Goal: Obtain resource: Download file/media

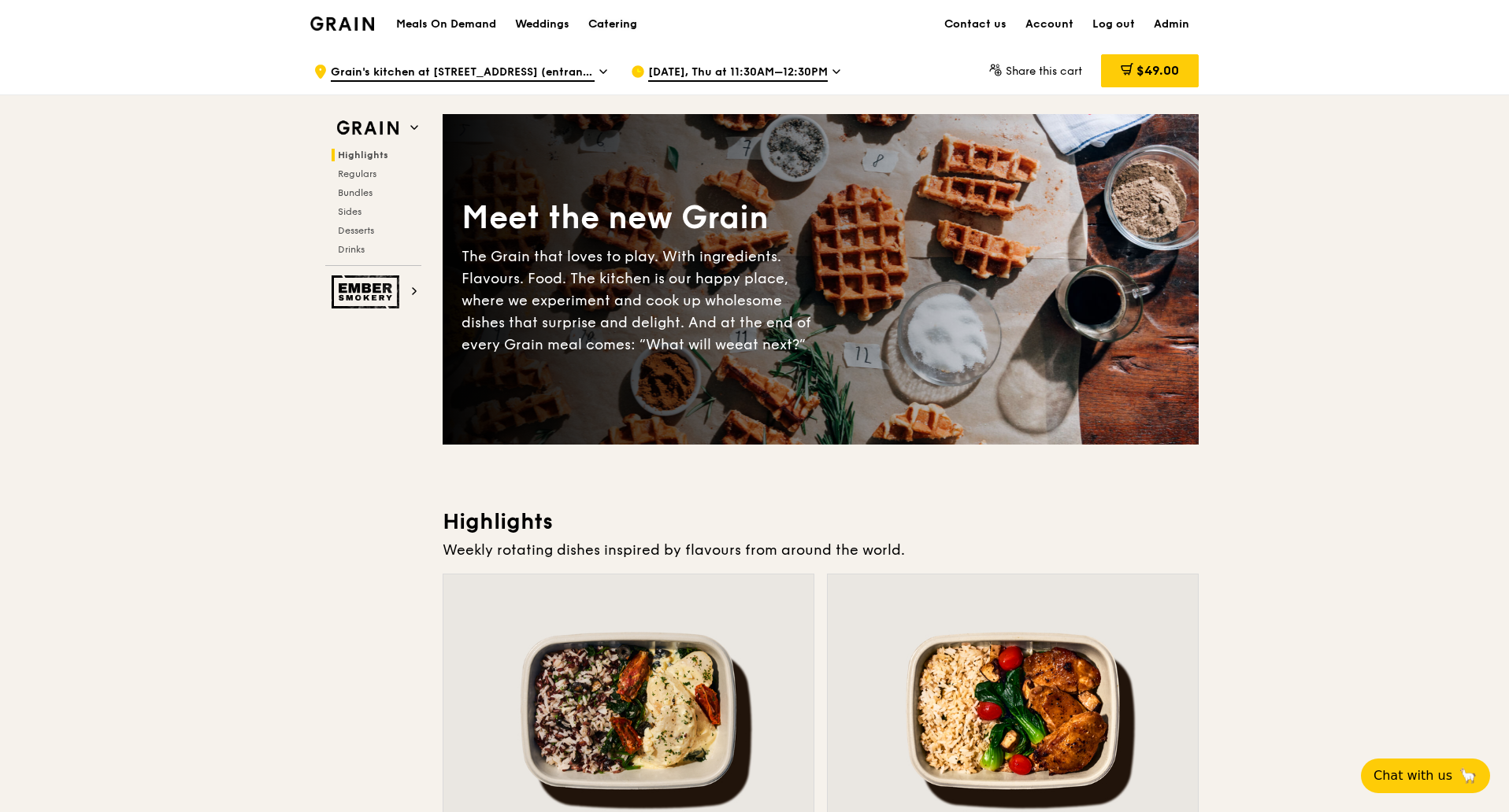
click at [624, 24] on div "Catering" at bounding box center [613, 24] width 49 height 47
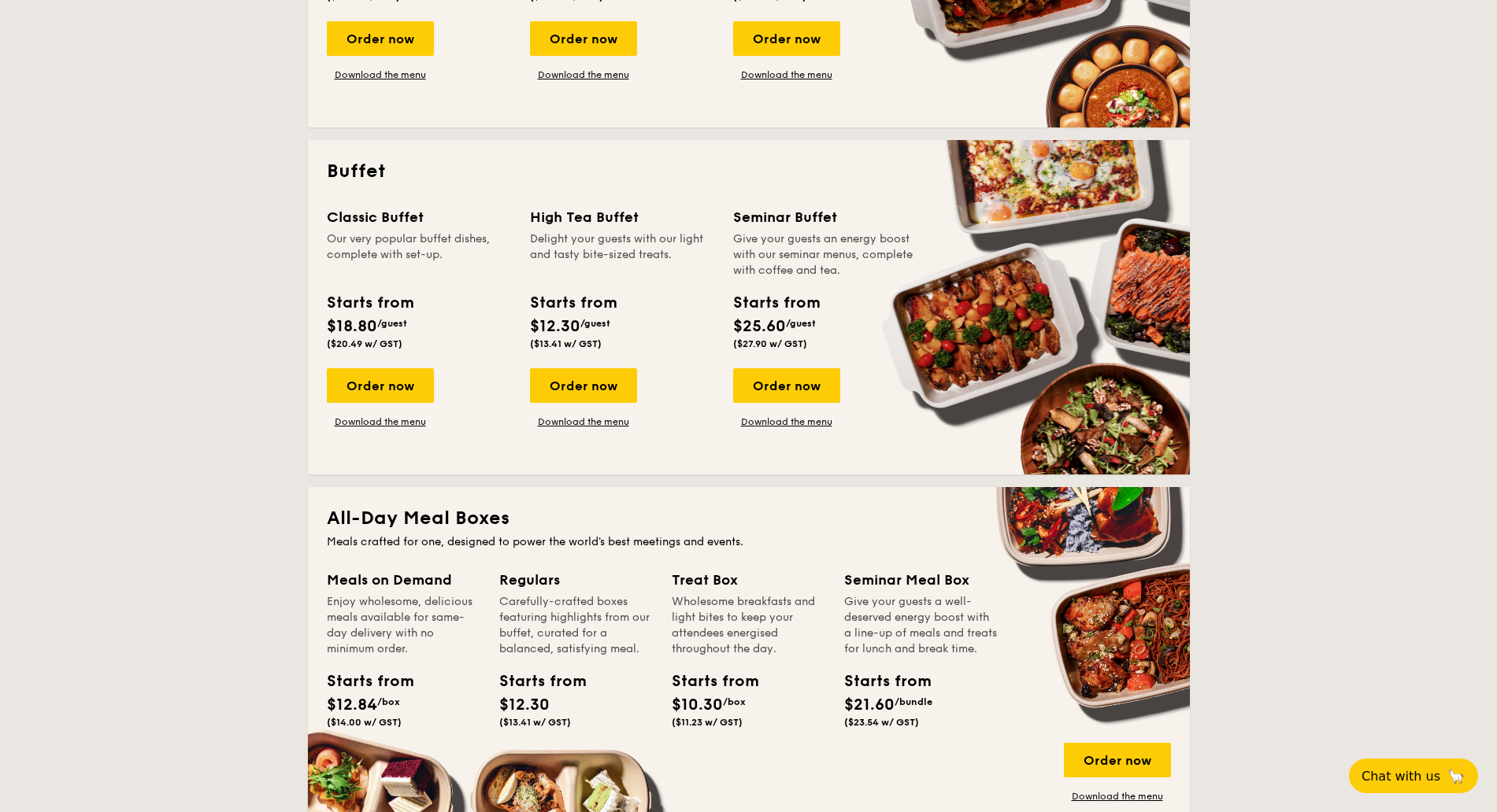
scroll to position [688, 0]
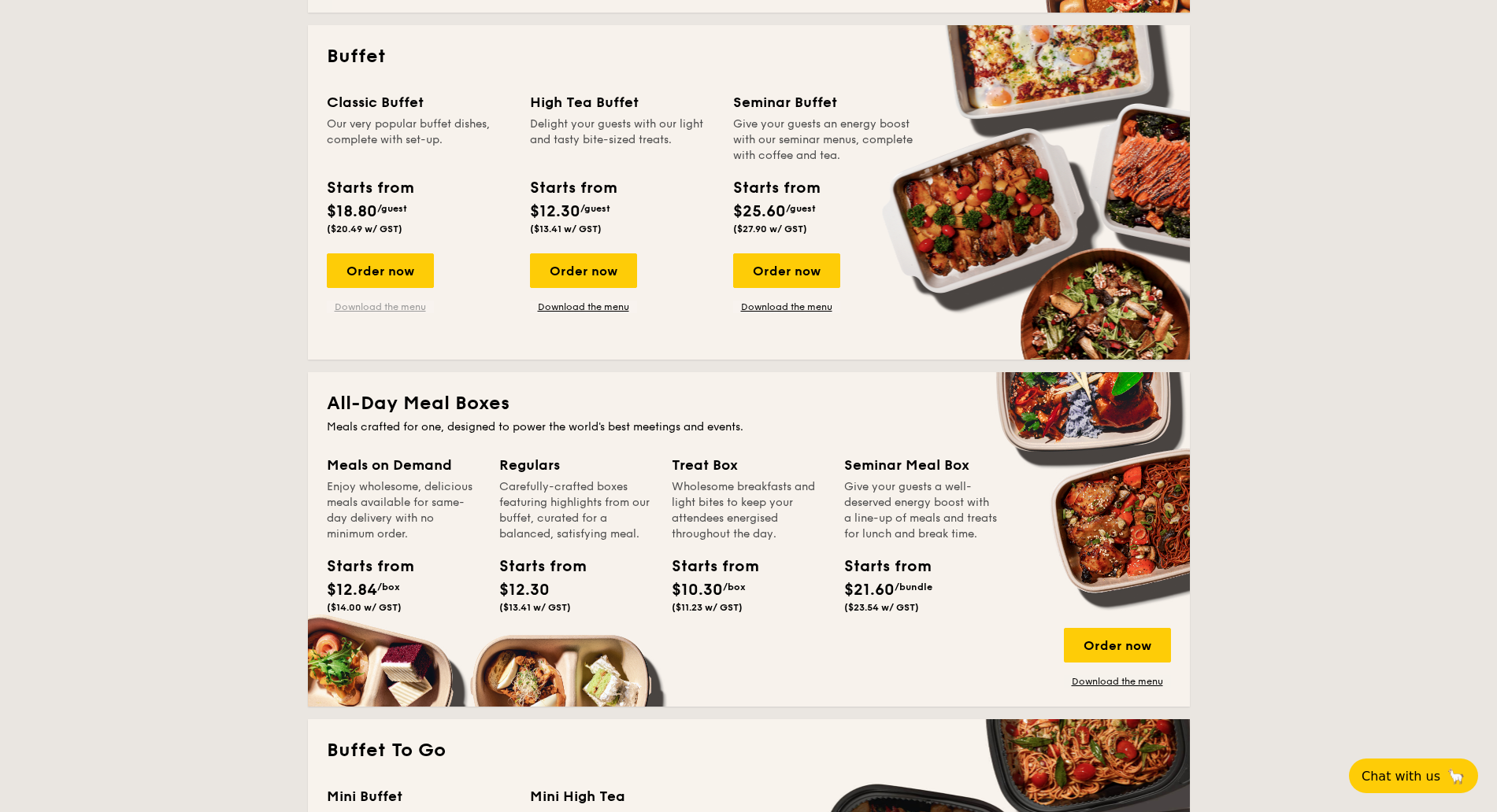
click at [405, 308] on link "Download the menu" at bounding box center [380, 307] width 107 height 13
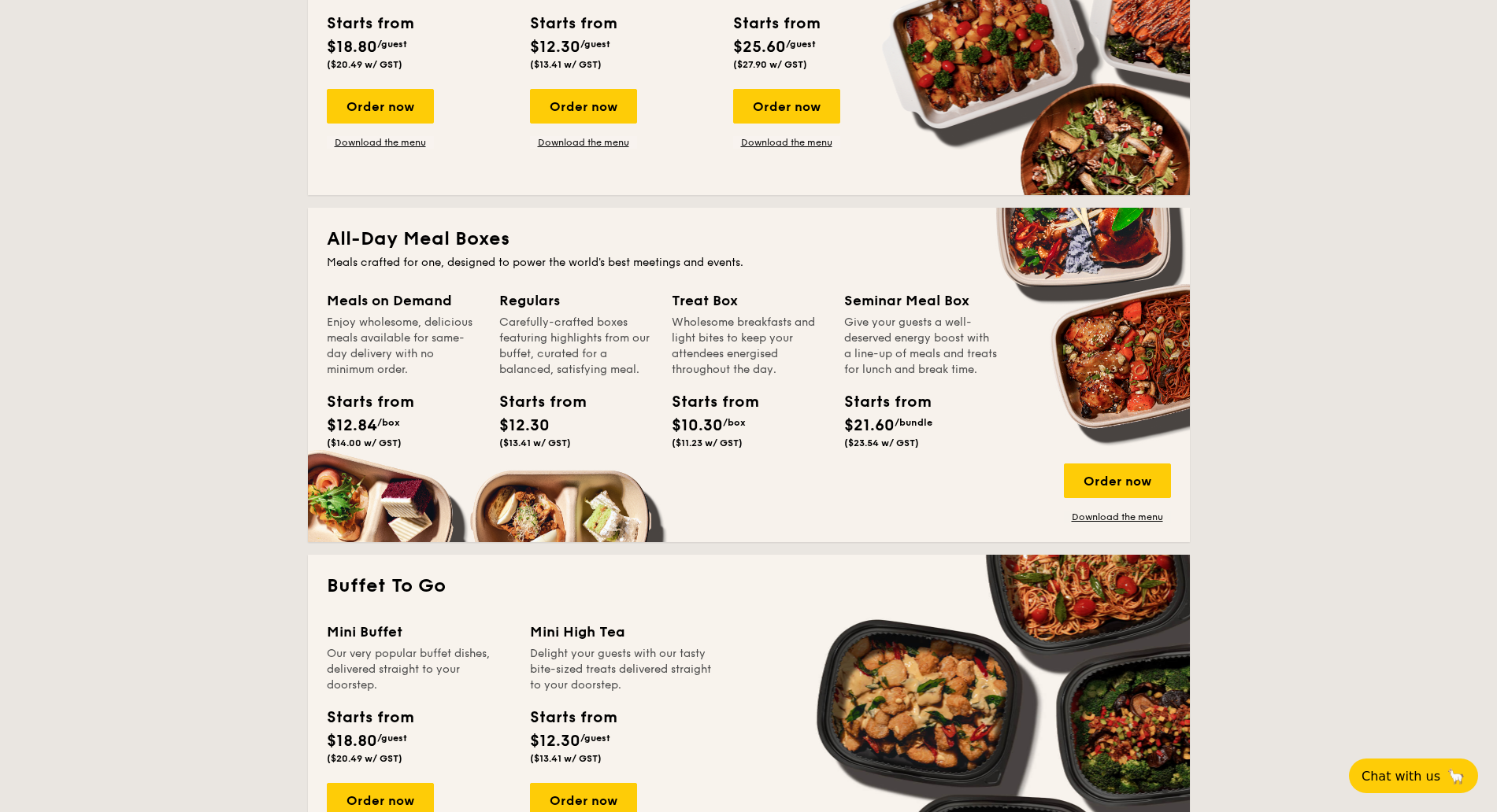
scroll to position [1082, 0]
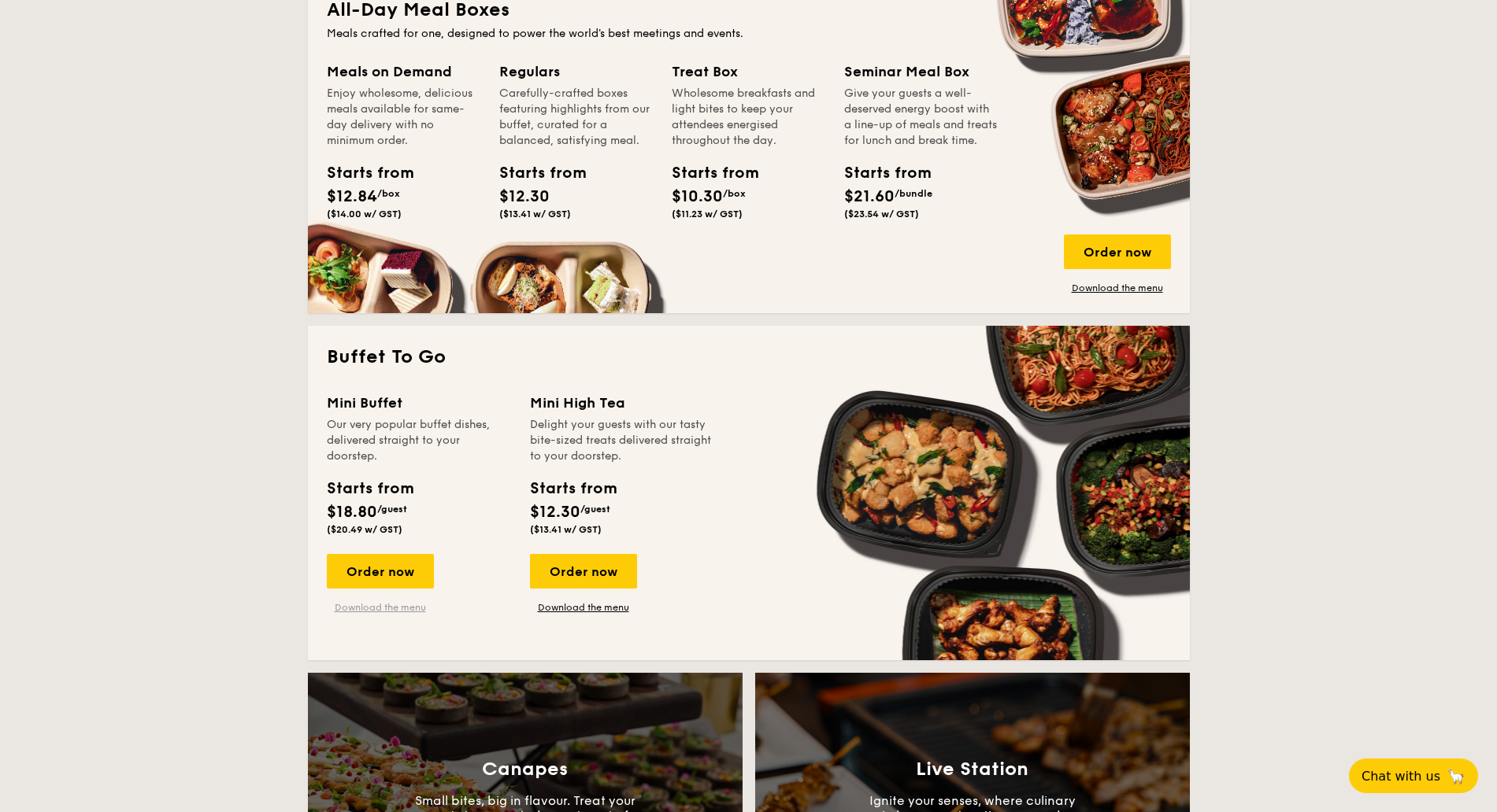
click at [382, 606] on link "Download the menu" at bounding box center [380, 608] width 107 height 13
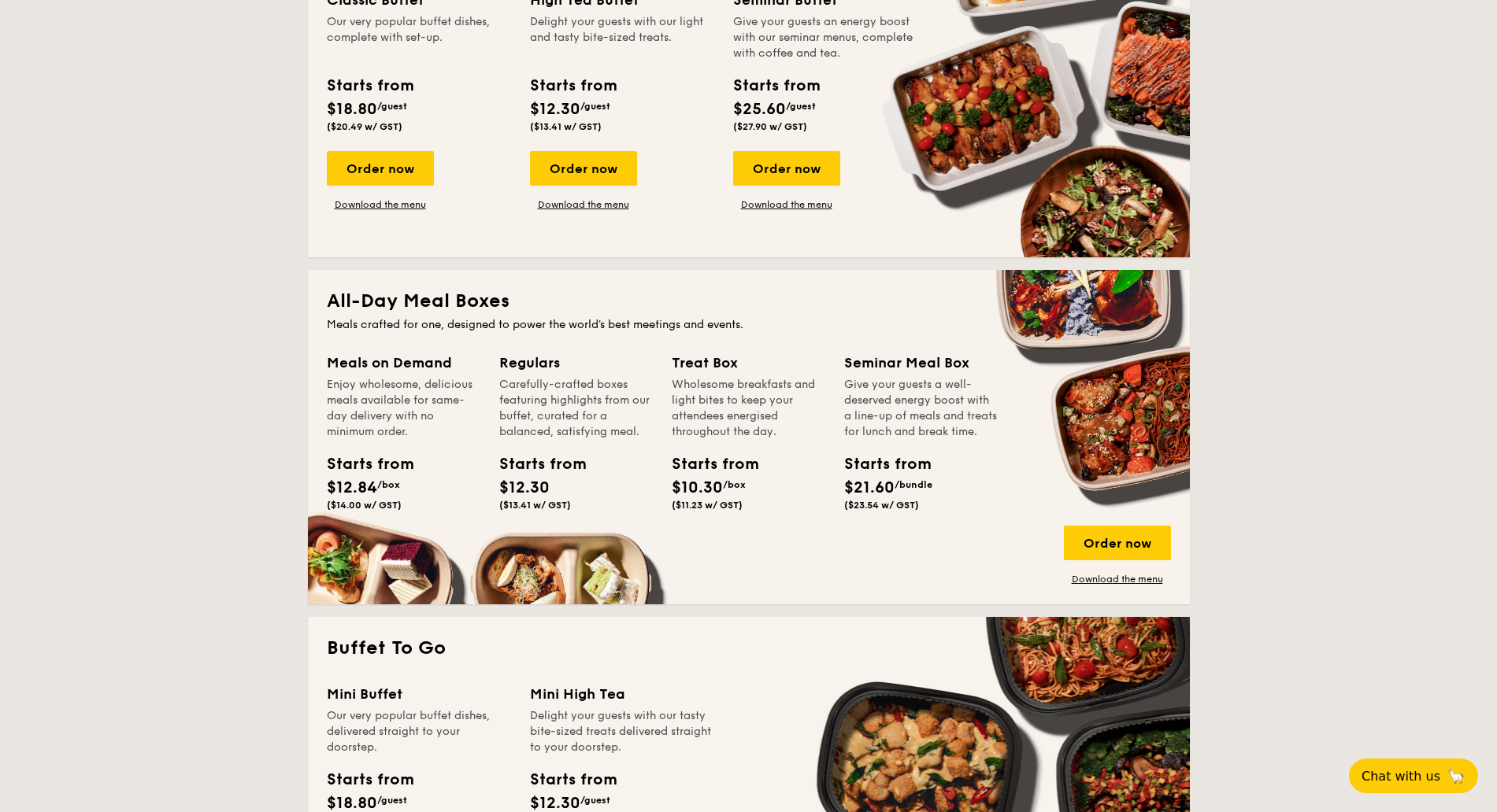
scroll to position [984, 0]
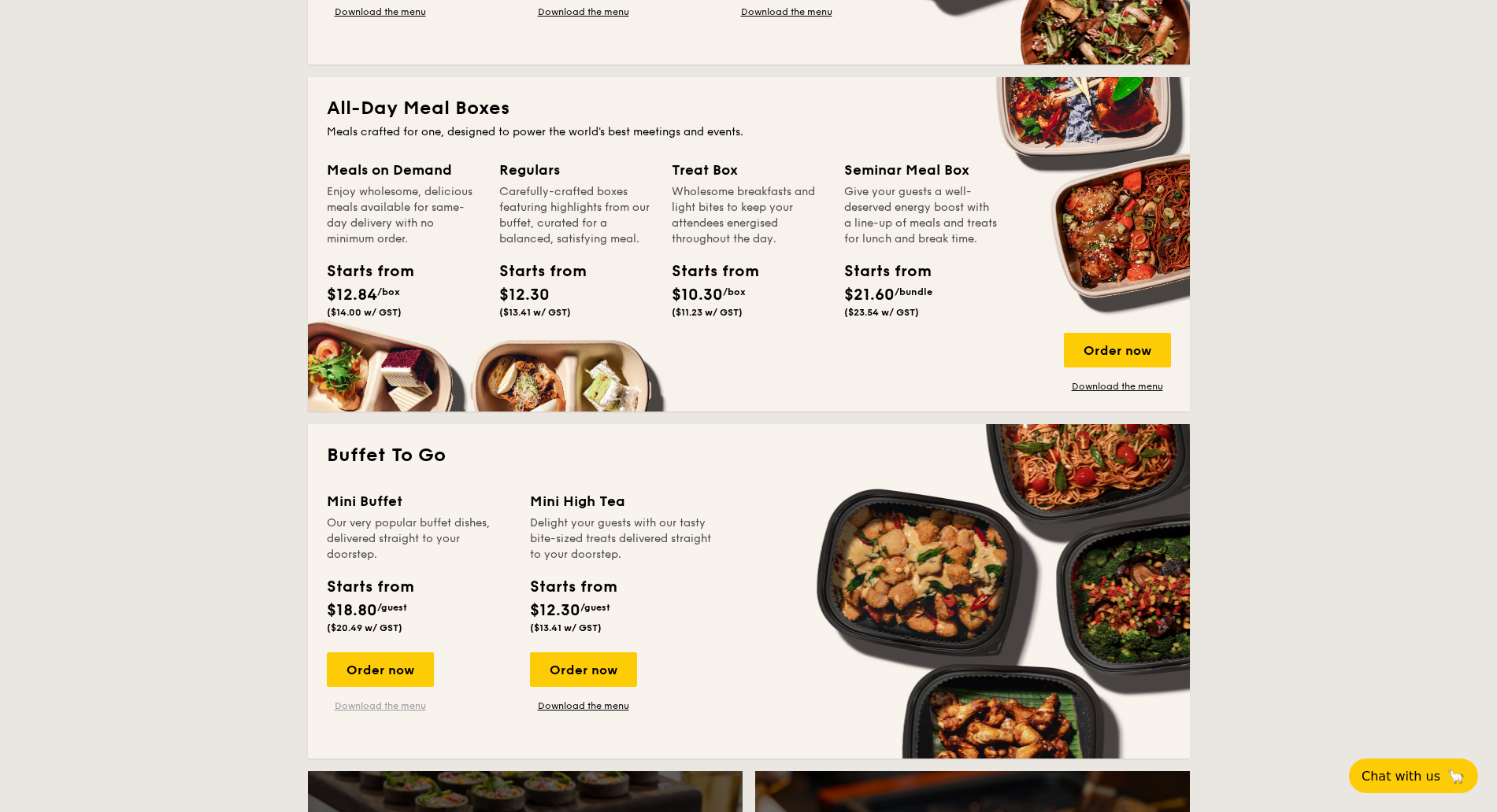
click at [380, 708] on link "Download the menu" at bounding box center [380, 706] width 107 height 13
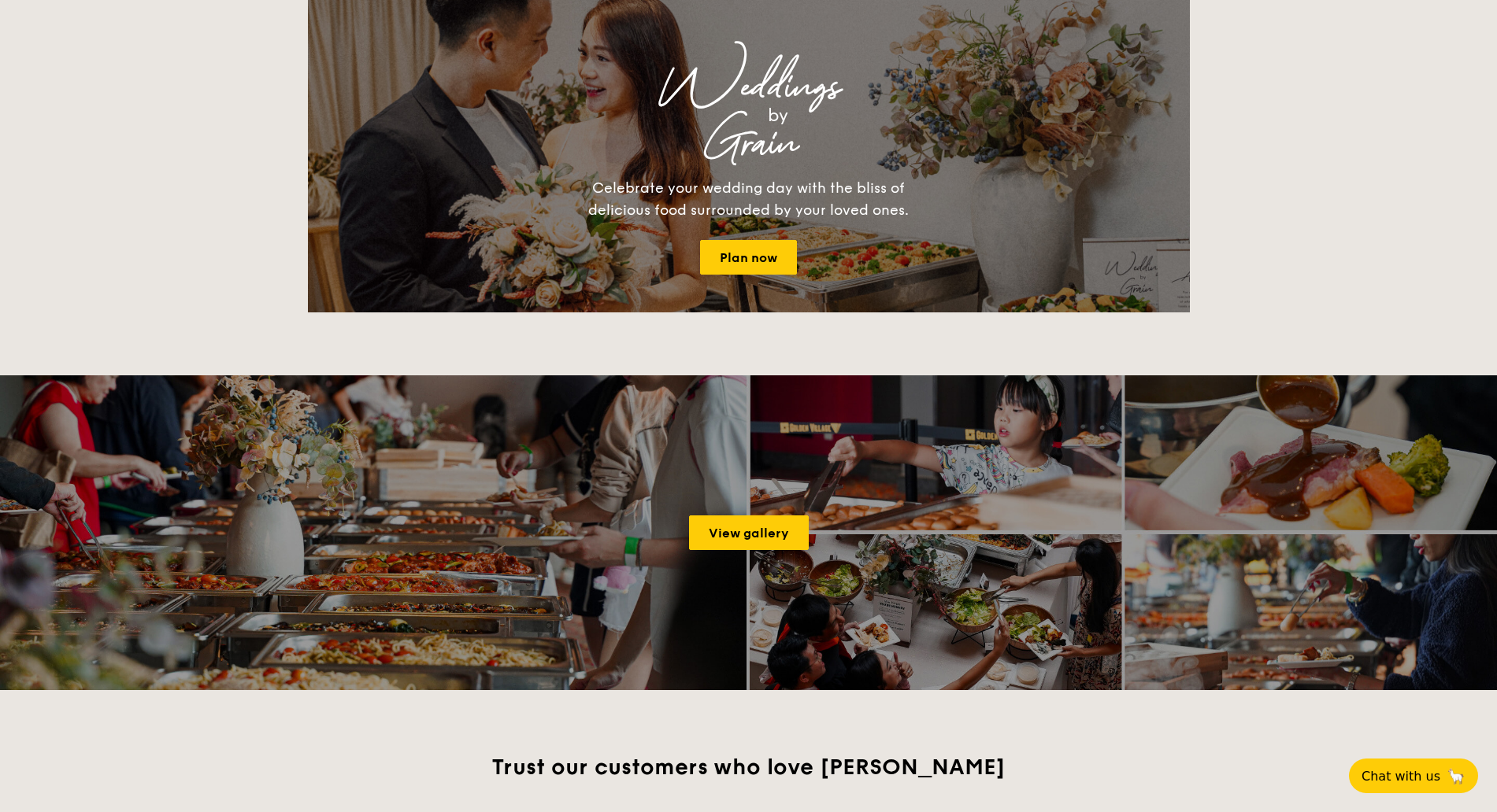
scroll to position [1869, 0]
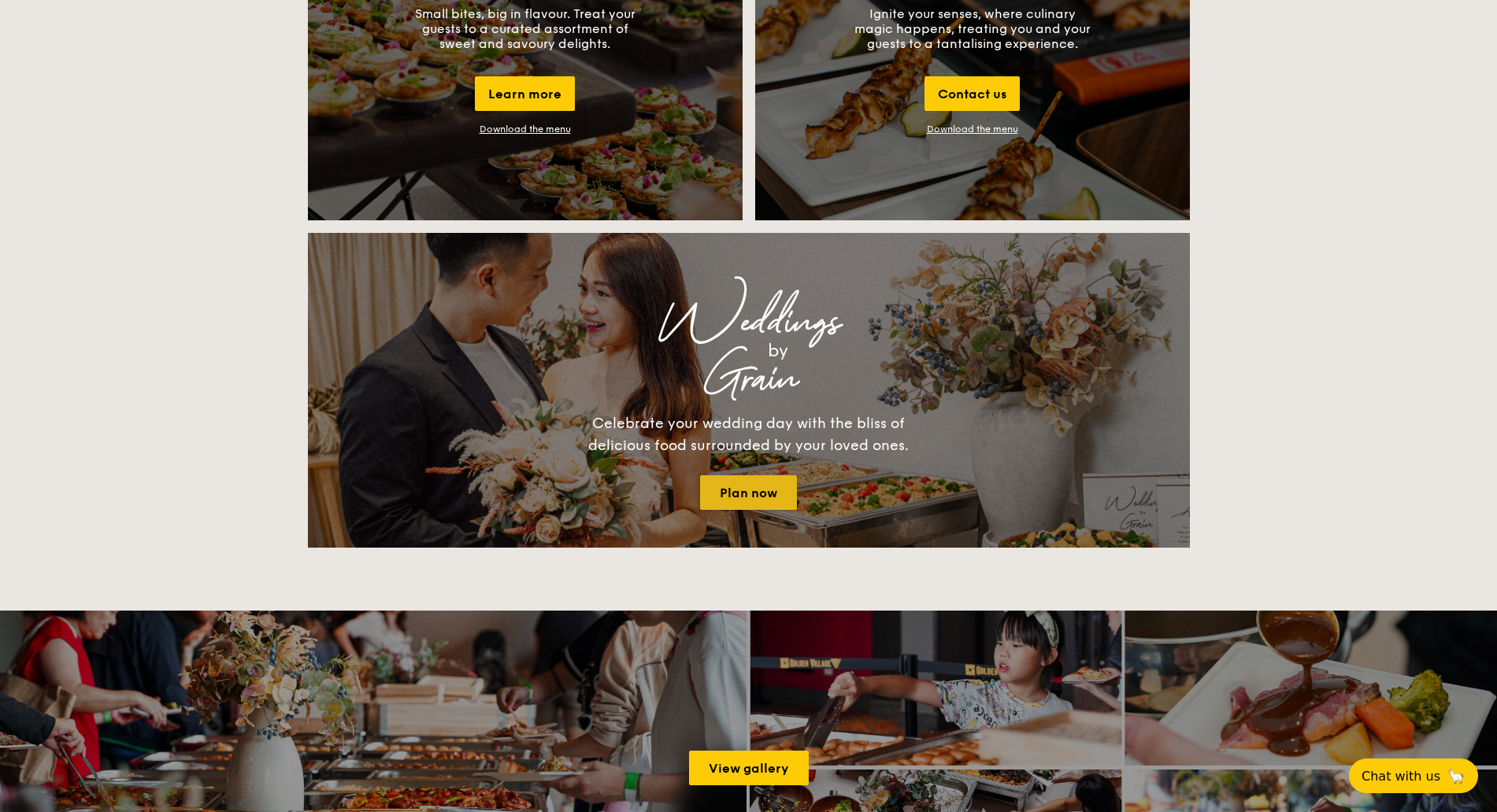
click at [748, 492] on link "Plan now" at bounding box center [748, 493] width 97 height 35
